Goal: Information Seeking & Learning: Learn about a topic

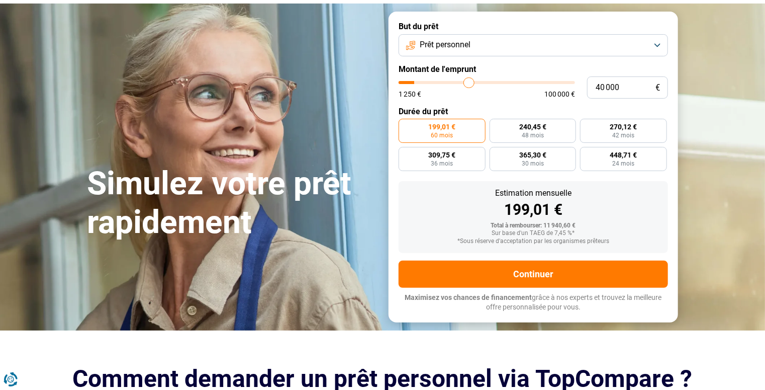
click at [471, 84] on input "range" at bounding box center [487, 82] width 176 height 3
type input "10 001"
type input "10000"
radio input "false"
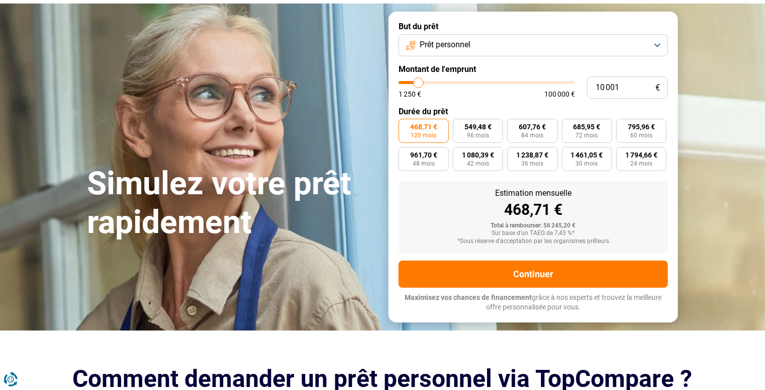
type input "11 000"
type input "11000"
type input "12 000"
type input "12000"
type input "13 000"
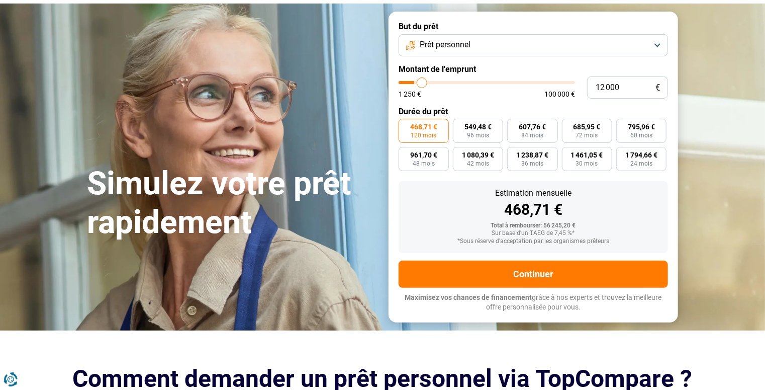
type input "13000"
type input "14 250"
type input "14250"
type input "15 750"
type input "15750"
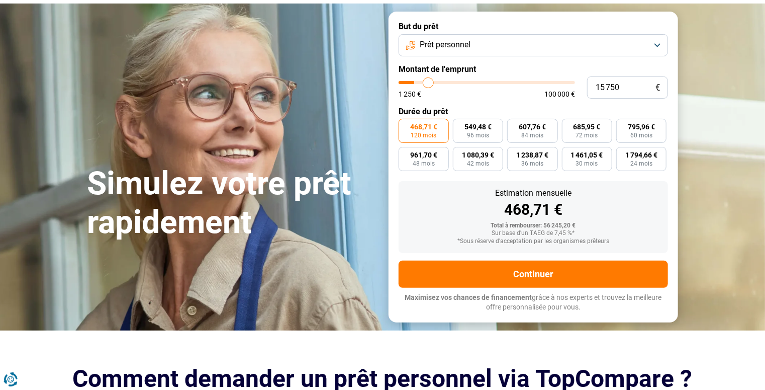
type input "17 000"
type input "17000"
type input "18 000"
type input "18000"
type input "19 000"
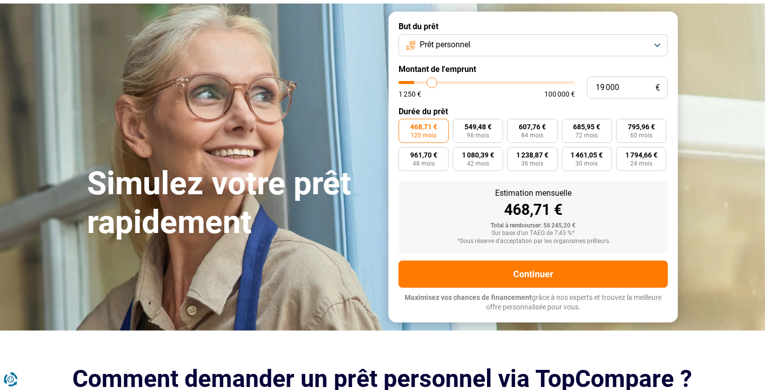
type input "19000"
type input "20 250"
type input "20250"
type input "21 750"
type input "21750"
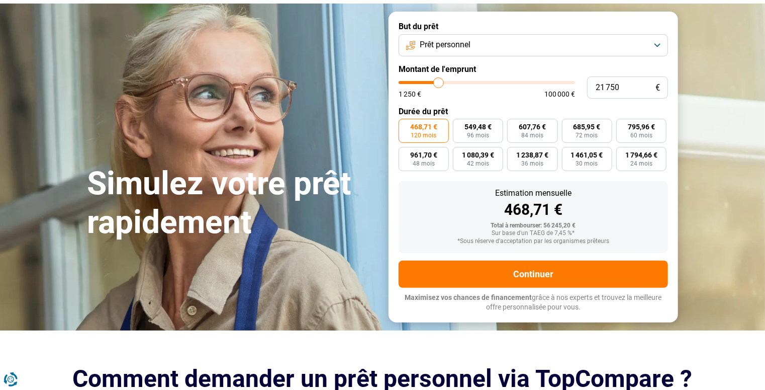
type input "23 500"
type input "23500"
type input "25 000"
type input "25000"
type input "26 250"
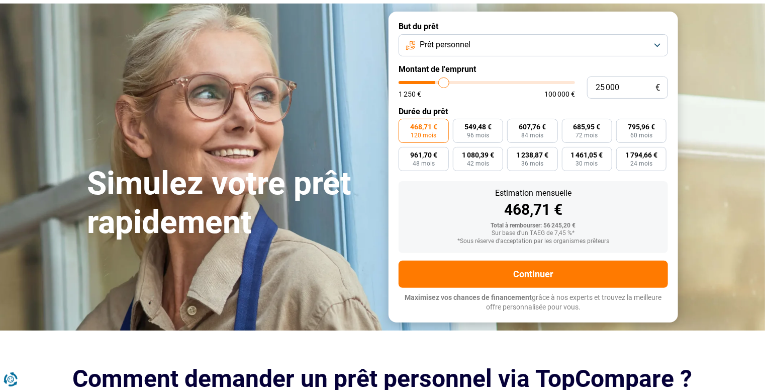
type input "26250"
type input "26 750"
type input "26750"
type input "27 500"
type input "27500"
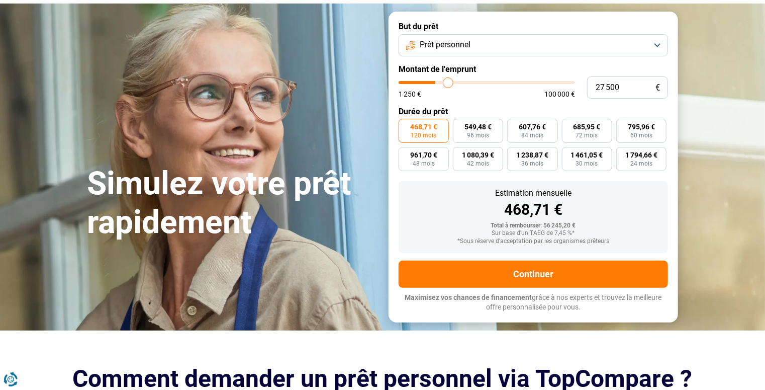
type input "27 750"
type input "27750"
type input "28 000"
type input "28000"
type input "29 000"
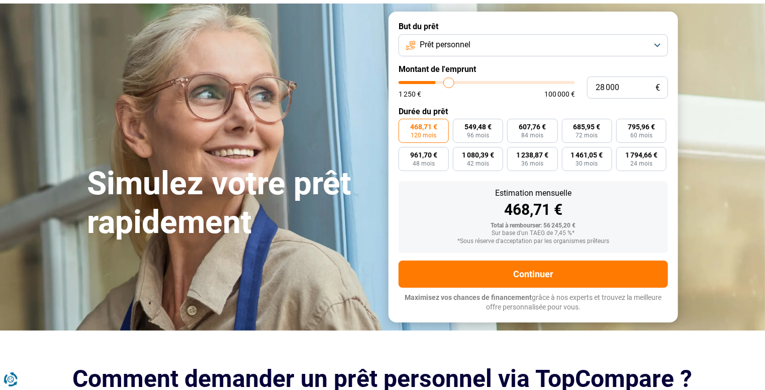
type input "29000"
type input "29 750"
type input "29750"
type input "31 000"
type input "31000"
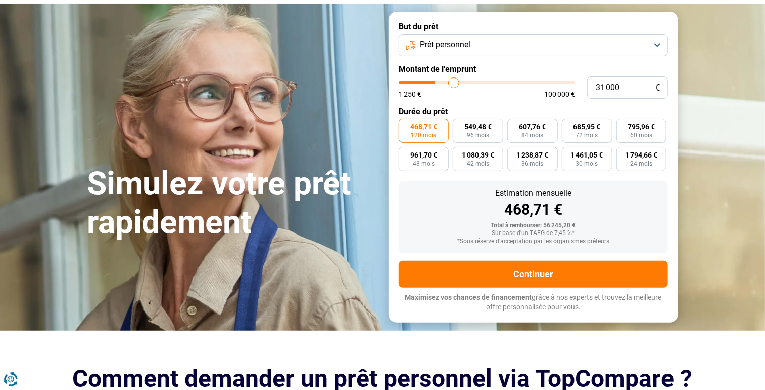
type input "32 000"
type input "32000"
type input "33 250"
type input "33250"
type input "34 000"
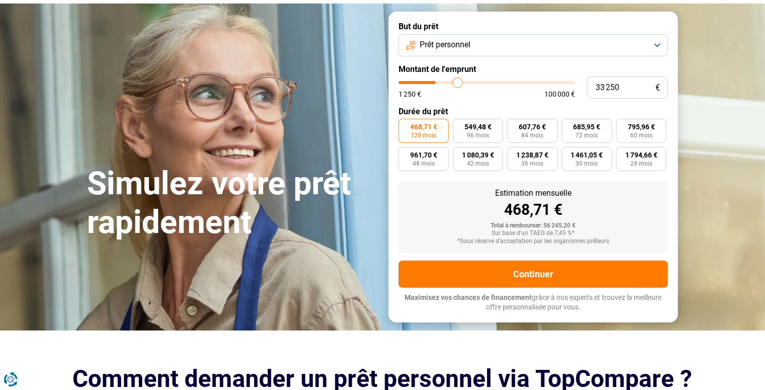
type input "34000"
type input "35 250"
type input "35250"
type input "35 500"
type input "35500"
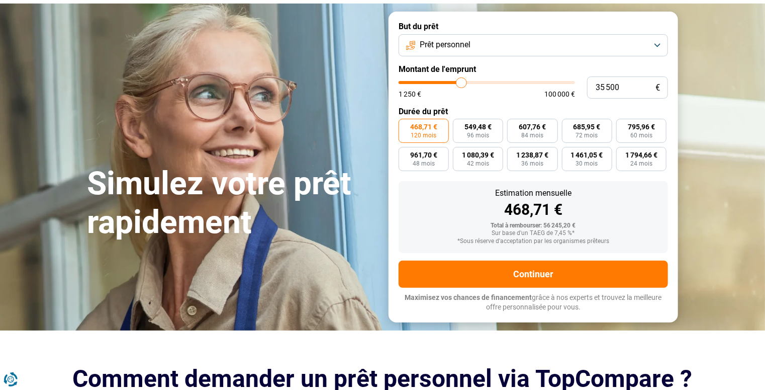
type input "35 750"
type input "35750"
type input "36 000"
type input "36000"
type input "36 750"
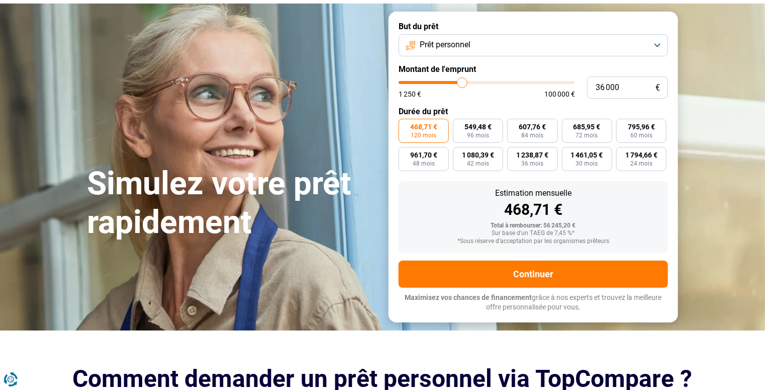
type input "36750"
type input "38 000"
type input "38000"
type input "38 750"
type input "38750"
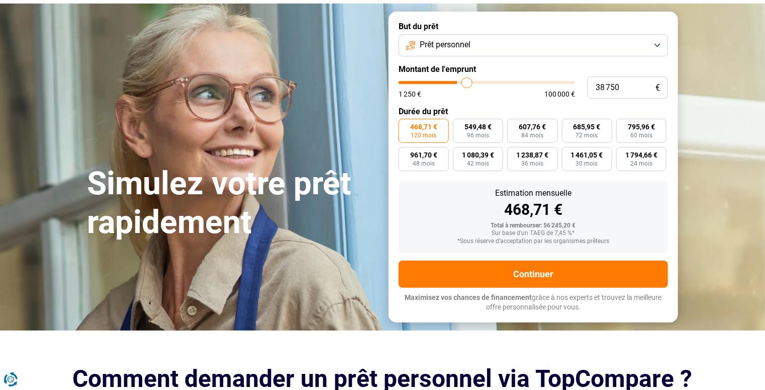
type input "39 500"
type input "39500"
type input "39 750"
type input "39750"
type input "40 250"
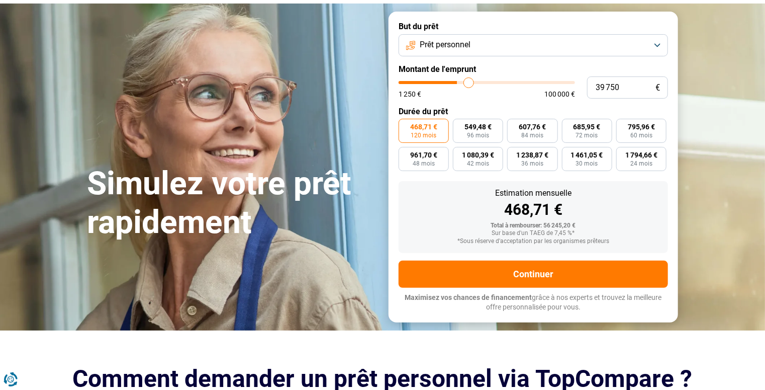
type input "40250"
type input "40 500"
type input "40500"
type input "41 000"
type input "41000"
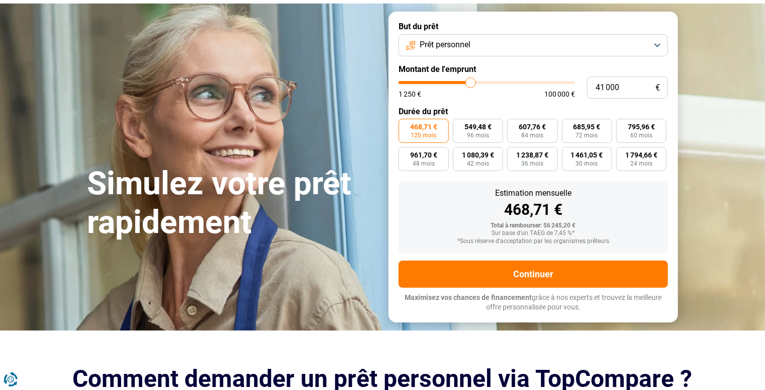
type input "41 250"
type input "41250"
type input "41 500"
type input "41500"
type input "41 750"
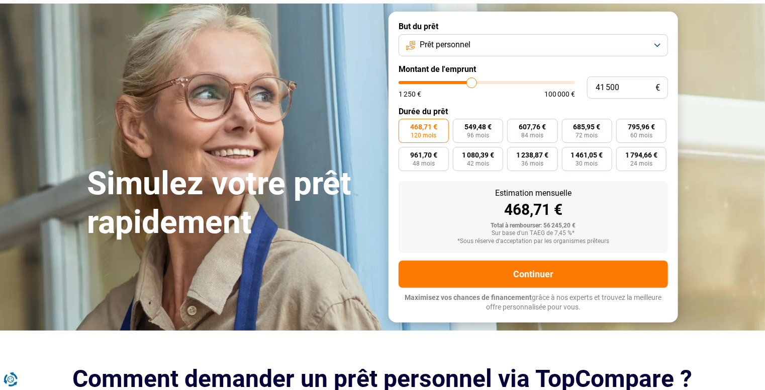
type input "41750"
type input "42 000"
type input "42000"
type input "42 750"
type input "42750"
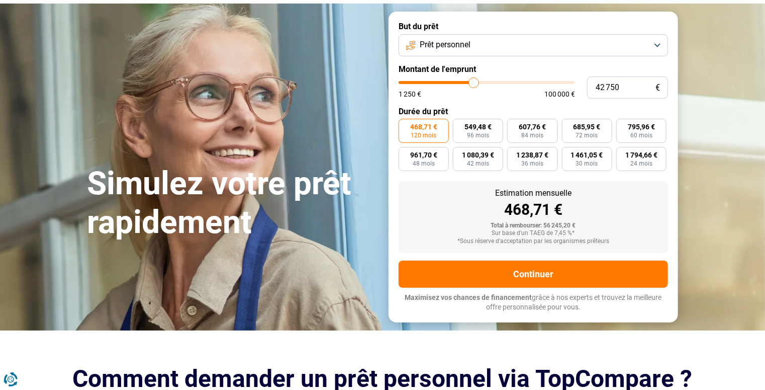
type input "43 250"
type input "43250"
type input "43 500"
type input "43500"
type input "43 750"
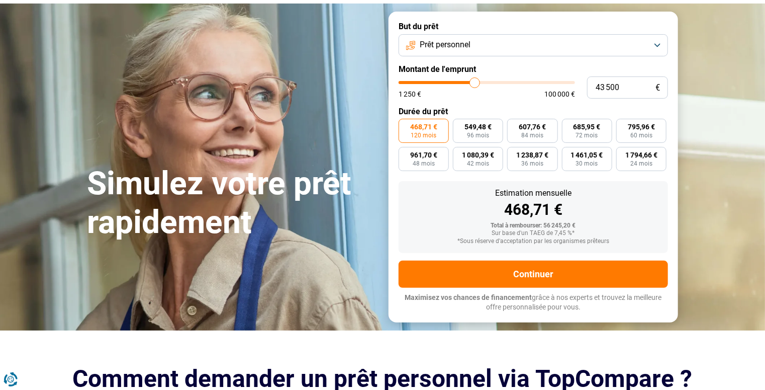
type input "43750"
type input "44 000"
type input "44000"
type input "44 750"
type input "44750"
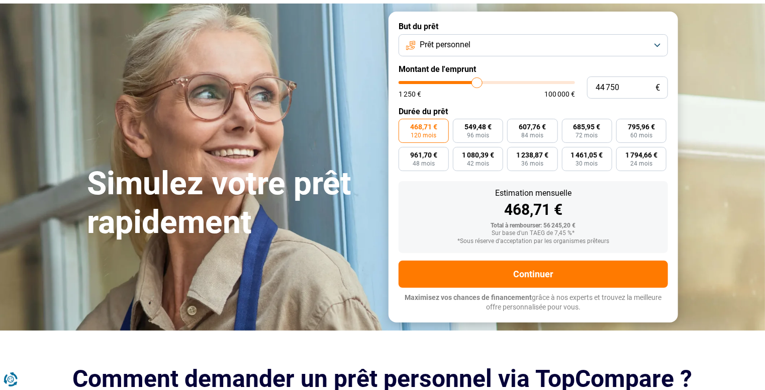
type input "45 250"
type input "45250"
type input "45 500"
type input "45500"
type input "45 750"
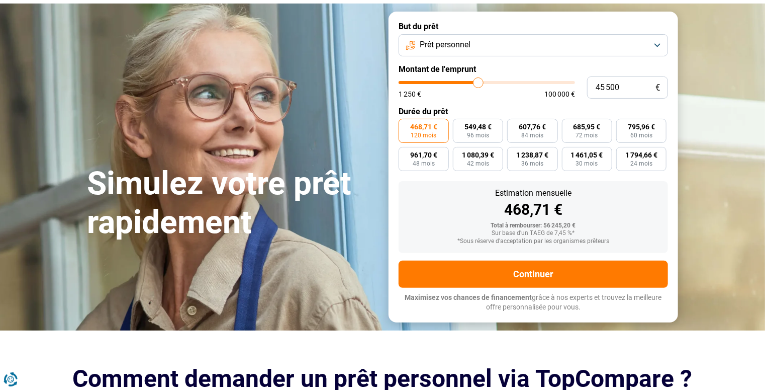
type input "45750"
type input "46 000"
type input "46000"
type input "46 250"
type input "46250"
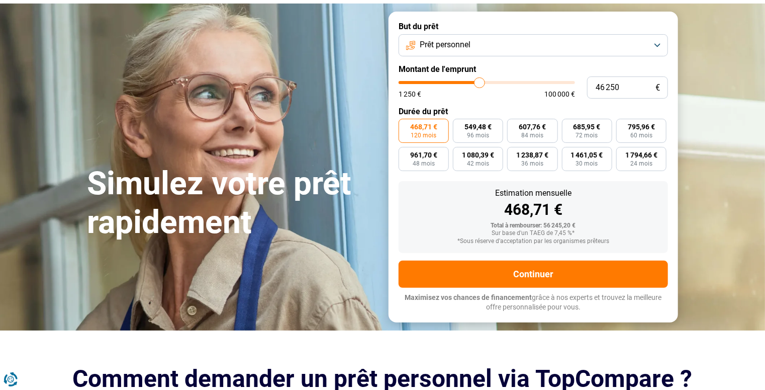
type input "46 750"
type input "46750"
type input "47 250"
type input "47250"
type input "47 500"
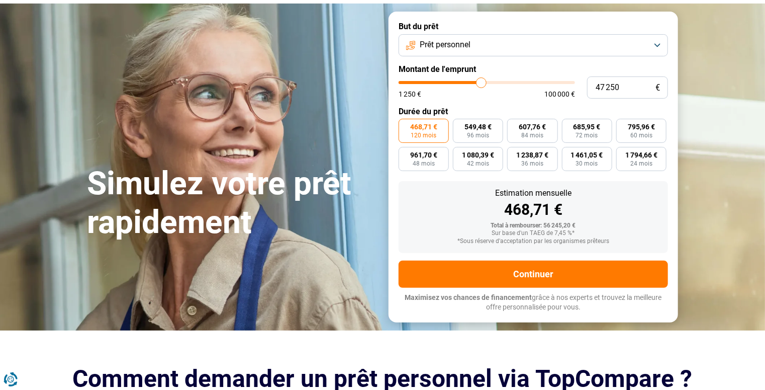
type input "47500"
type input "47 750"
type input "47750"
type input "48 000"
type input "48000"
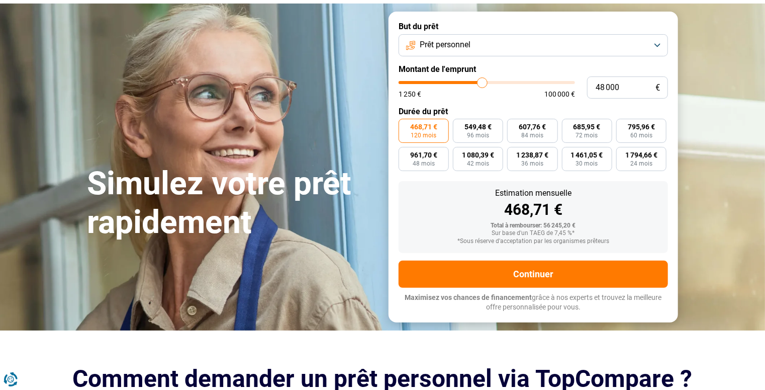
type input "48 250"
type input "48250"
type input "48 500"
type input "48500"
type input "48 750"
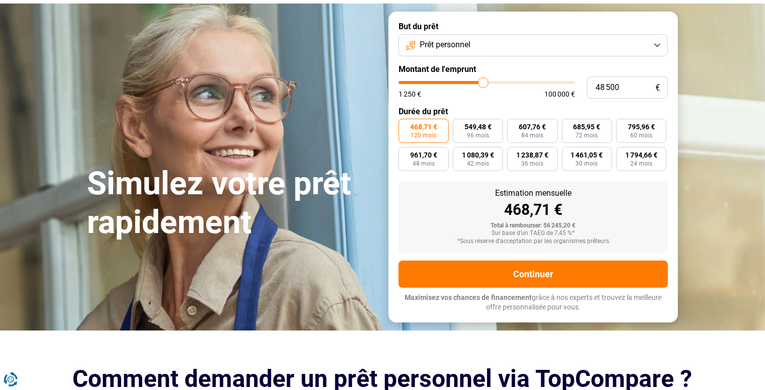
type input "48750"
type input "49 000"
type input "49000"
type input "49 250"
type input "49250"
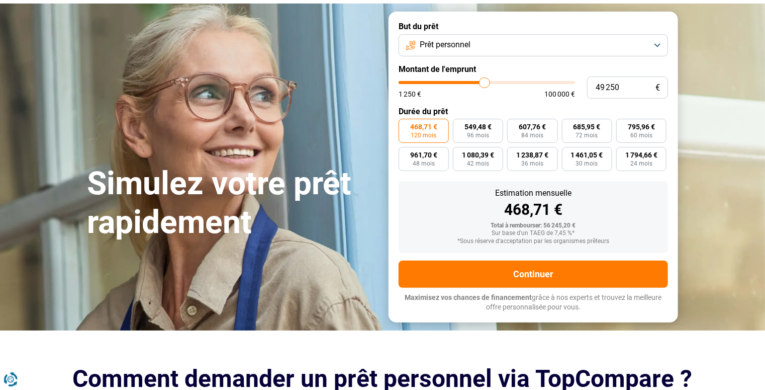
type input "49 500"
type input "49500"
type input "49 750"
type input "49750"
type input "50 000"
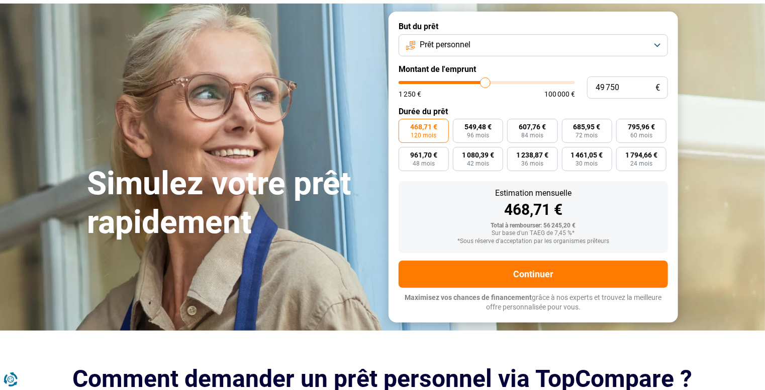
type input "50000"
type input "50 250"
type input "50250"
type input "50 500"
type input "50500"
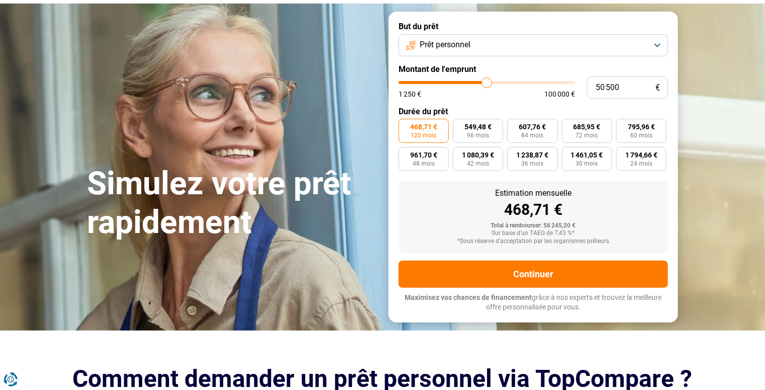
type input "50 750"
type input "50750"
type input "51 000"
type input "51000"
type input "51 250"
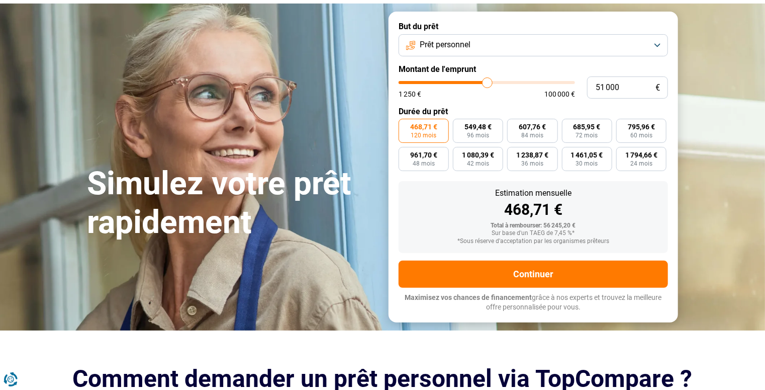
type input "51250"
type input "51 500"
type input "51500"
type input "51 750"
type input "51750"
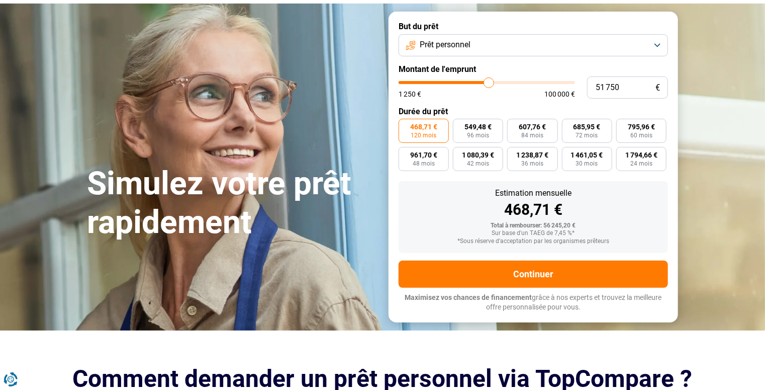
type input "52 000"
type input "52000"
type input "52 750"
type input "52750"
type input "53 250"
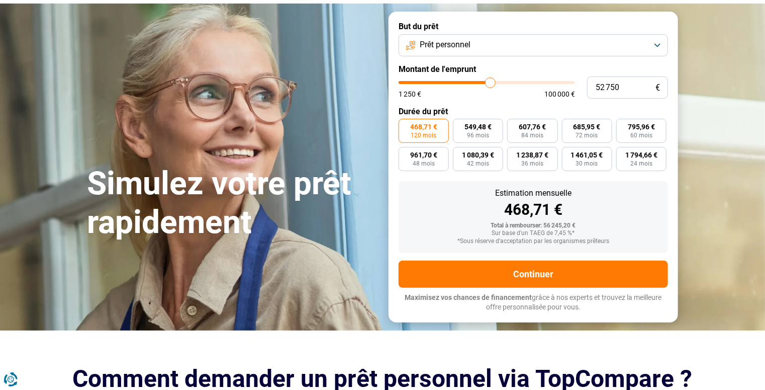
type input "53250"
type input "53 750"
type input "53750"
type input "54 000"
type input "54000"
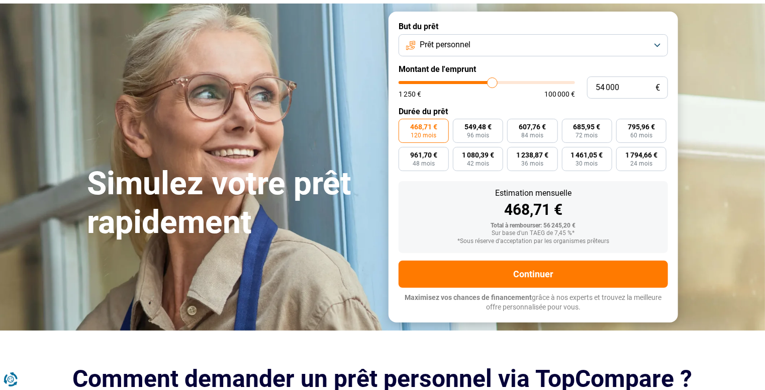
type input "54 250"
type input "54250"
type input "54 500"
type input "54500"
type input "54 750"
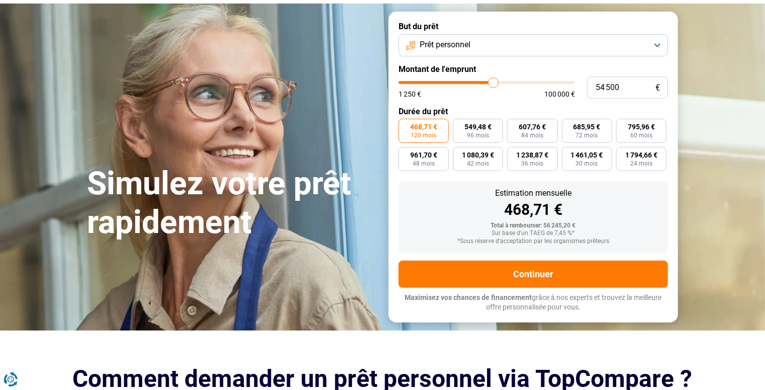
type input "54750"
type input "55 000"
type input "55000"
type input "55 500"
type input "55500"
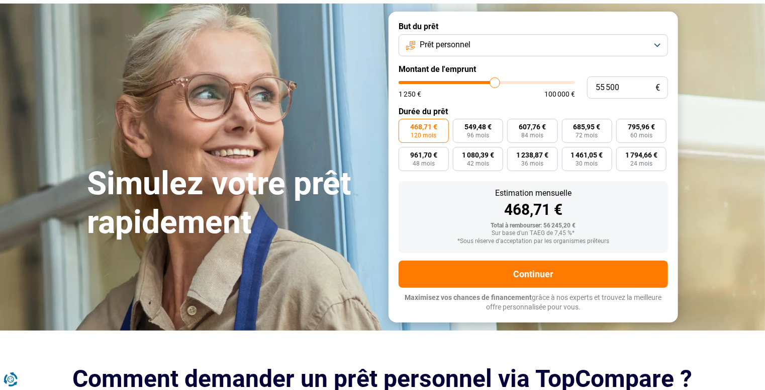
type input "55 750"
type input "55750"
type input "56 000"
type input "56000"
type input "56 250"
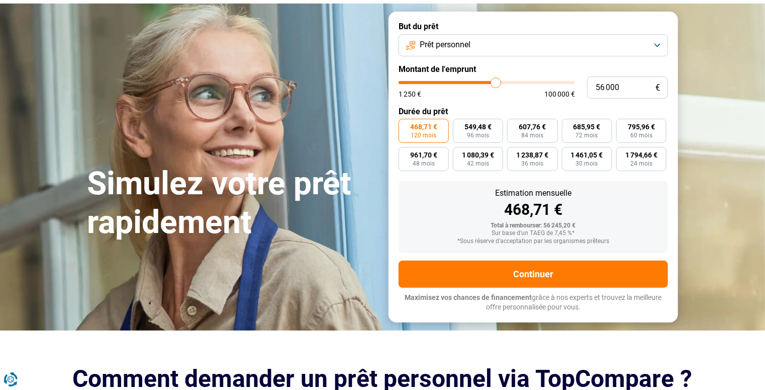
type input "56250"
type input "56 500"
type input "56500"
type input "56 750"
type input "56750"
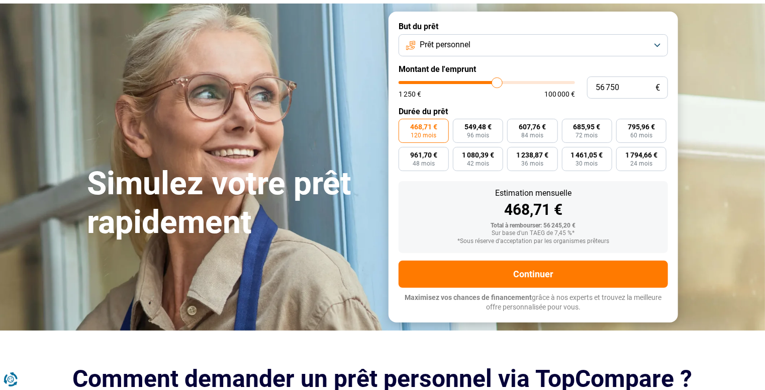
type input "57 000"
type input "57000"
type input "57 250"
type input "57250"
type input "57 500"
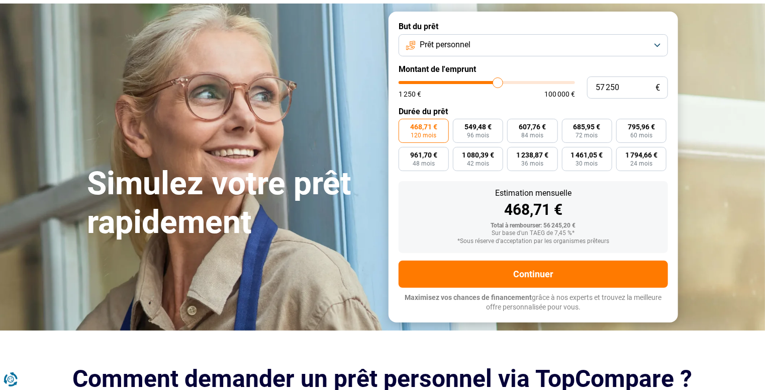
type input "57500"
type input "57 750"
type input "57750"
type input "58 000"
type input "58000"
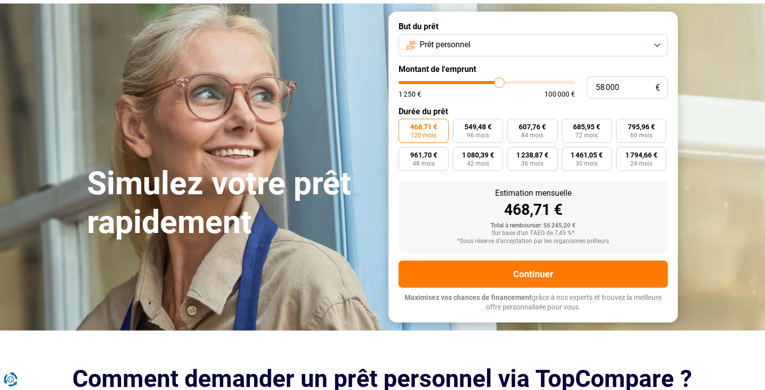
type input "58 250"
type input "58250"
type input "58 500"
type input "58500"
type input "58 750"
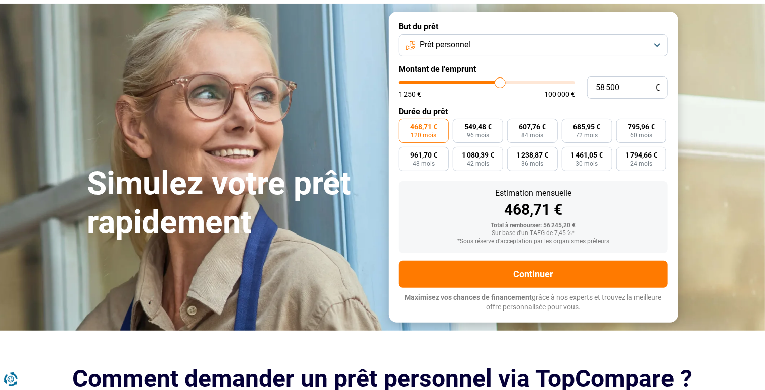
type input "58750"
type input "59 000"
type input "59000"
type input "59 250"
type input "59250"
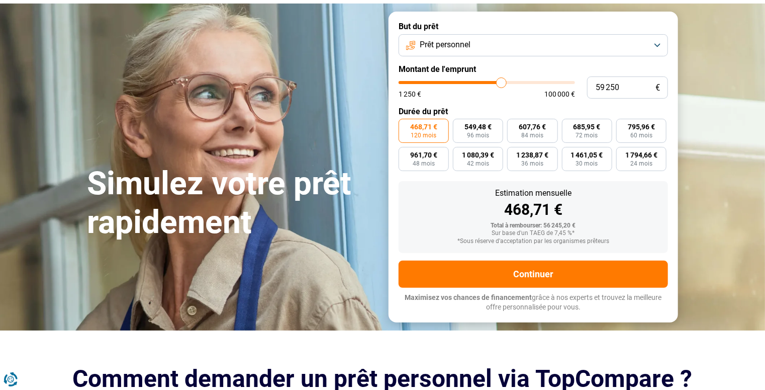
type input "59 500"
type input "59500"
type input "59 750"
type input "59750"
type input "60 250"
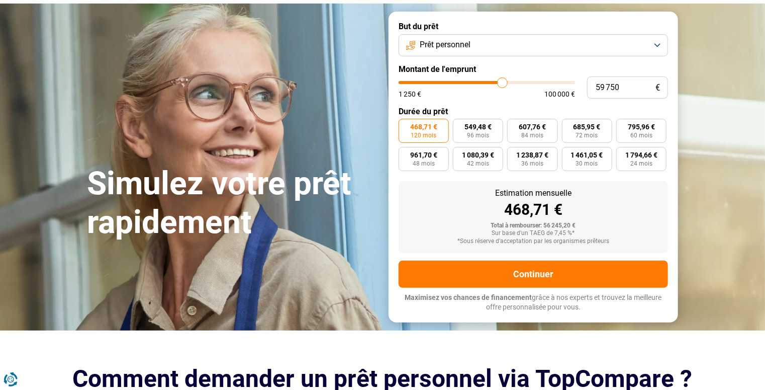
type input "60250"
type input "60 500"
drag, startPoint x: 423, startPoint y: 104, endPoint x: 501, endPoint y: 102, distance: 78.0
click at [501, 84] on input "range" at bounding box center [487, 82] width 176 height 3
click at [500, 84] on input "range" at bounding box center [487, 82] width 176 height 3
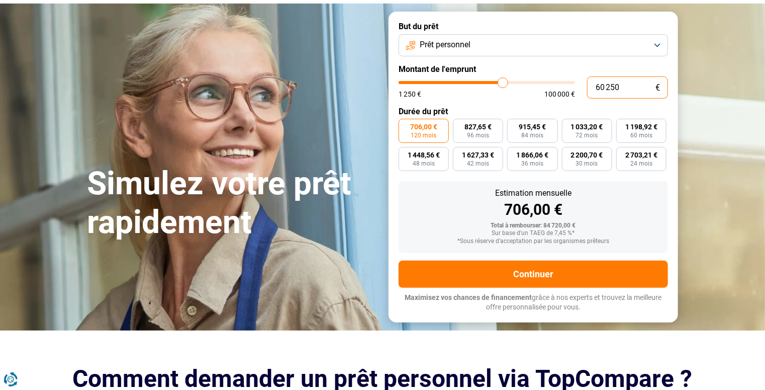
click at [622, 99] on input "60 250" at bounding box center [627, 87] width 81 height 22
click at [616, 99] on input "60 200" at bounding box center [627, 87] width 81 height 22
click at [632, 99] on input "60 000" at bounding box center [627, 87] width 81 height 22
